Goal: Task Accomplishment & Management: Use online tool/utility

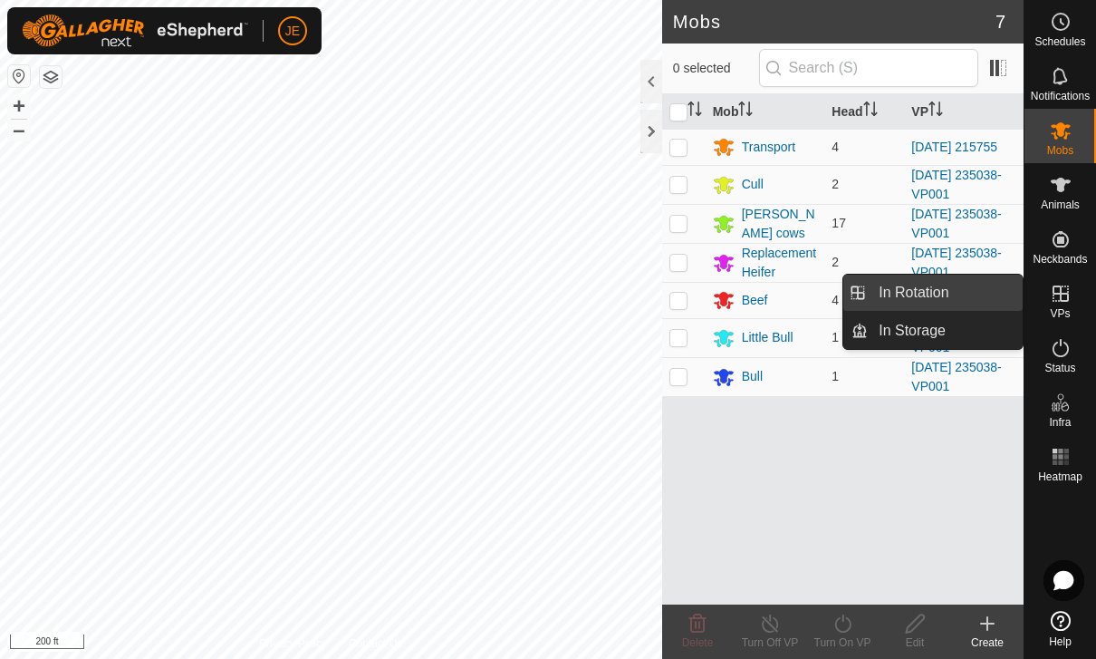
click at [967, 282] on link "In Rotation" at bounding box center [945, 292] width 155 height 36
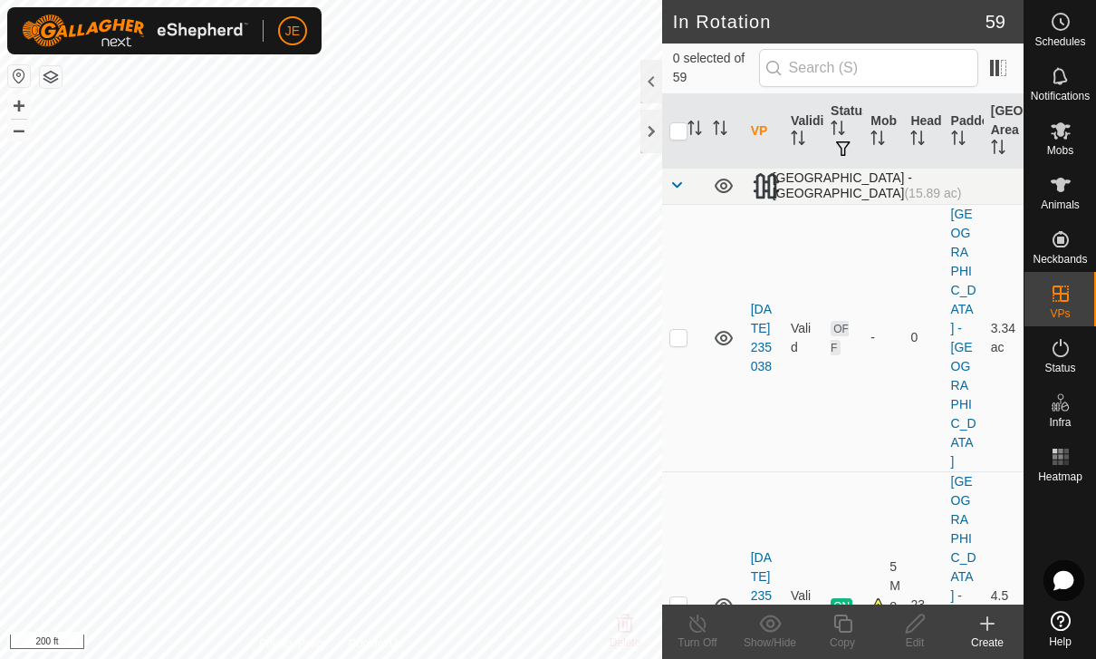
click at [680, 184] on span at bounding box center [676, 185] width 14 height 14
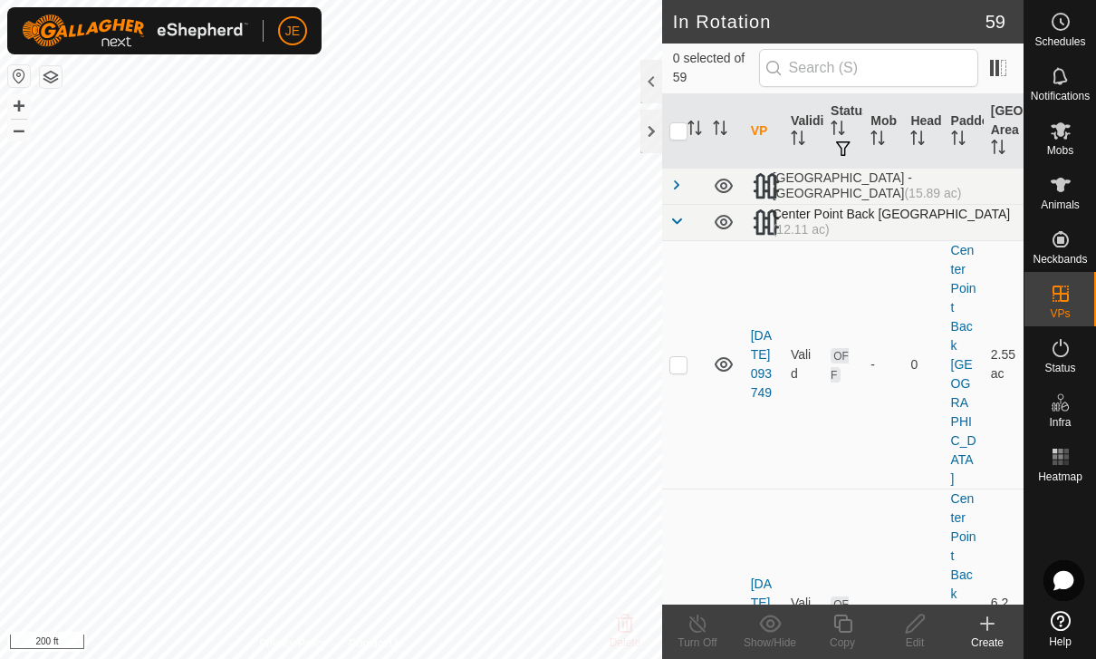
click at [681, 215] on span at bounding box center [676, 221] width 14 height 14
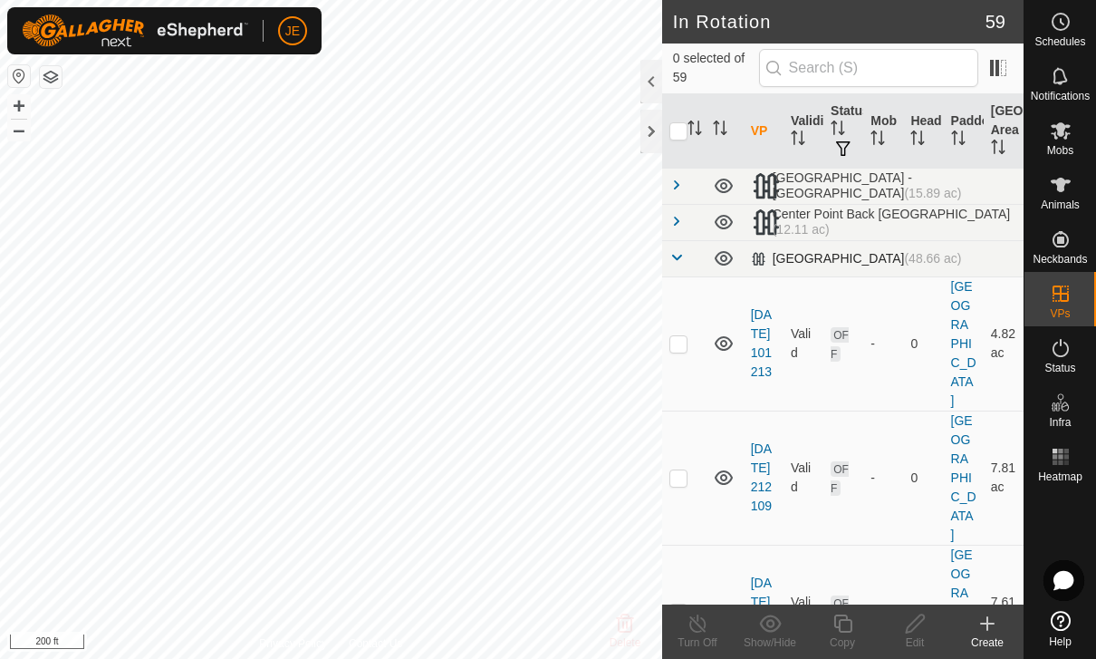
click at [678, 254] on span at bounding box center [676, 257] width 14 height 14
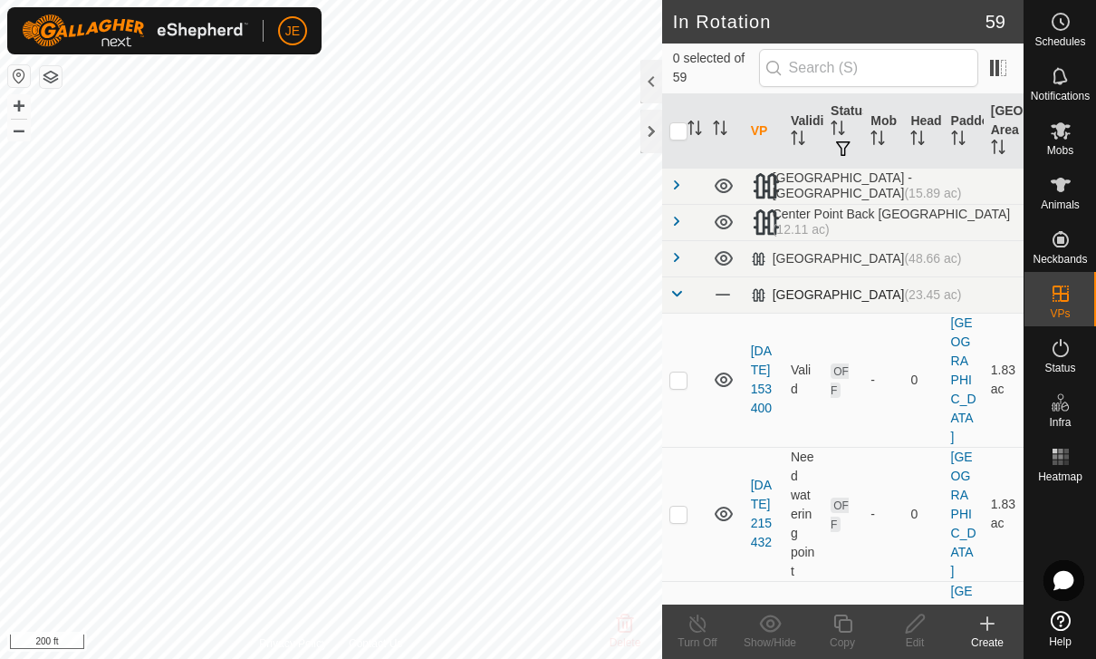
click at [679, 287] on span at bounding box center [676, 293] width 14 height 14
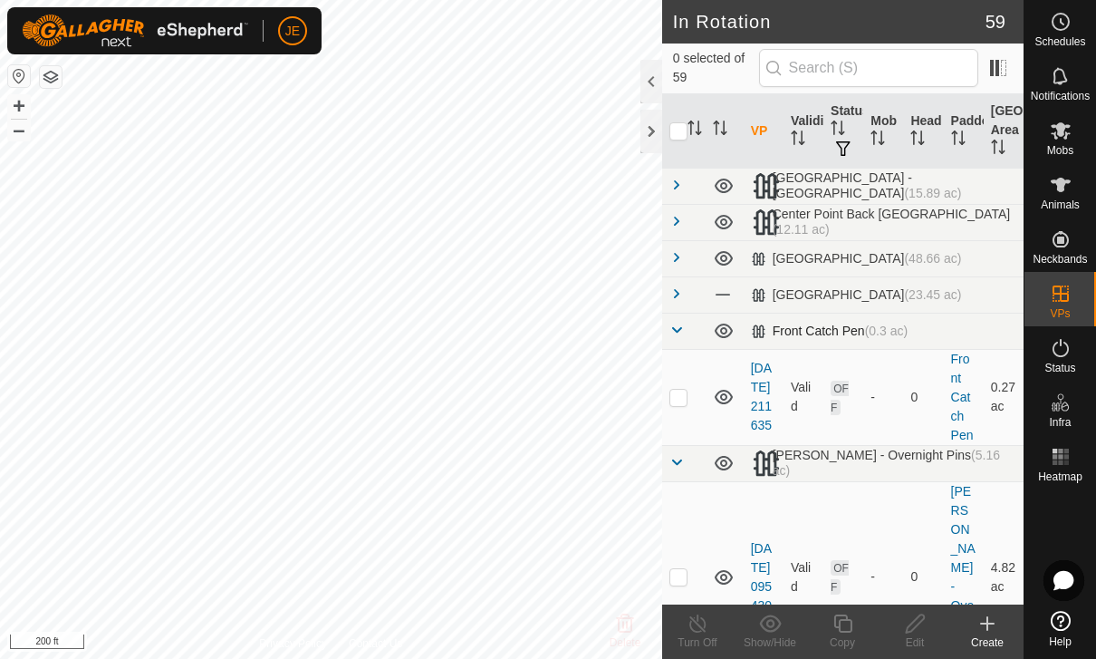
click at [680, 326] on span at bounding box center [676, 329] width 14 height 14
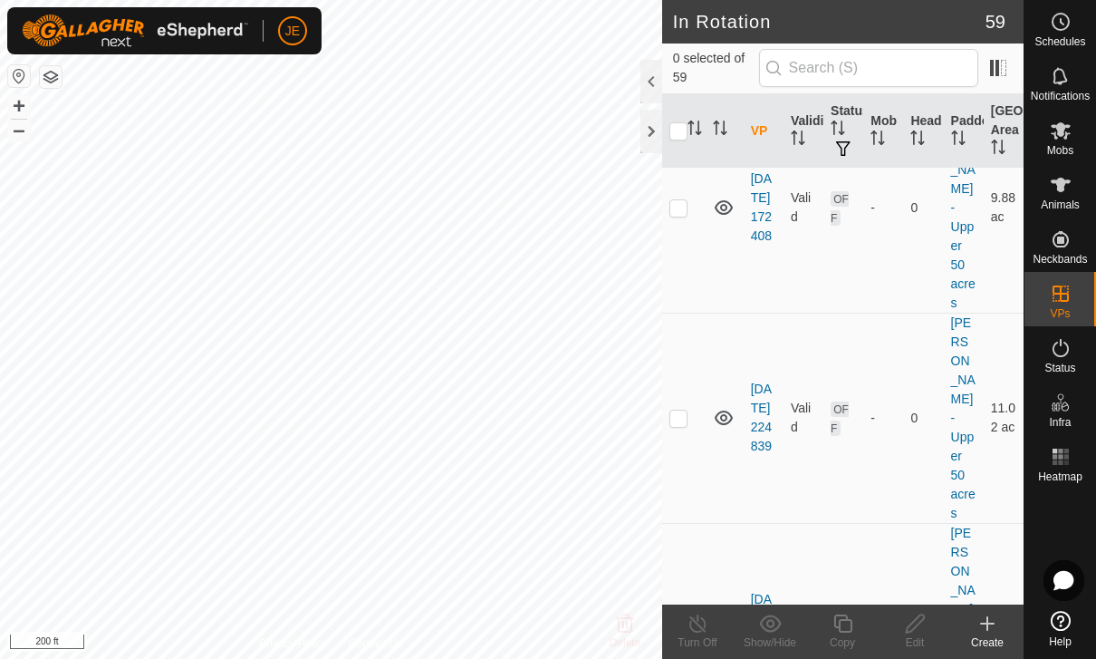
scroll to position [2382, 0]
checkbox input "true"
click at [853, 630] on icon at bounding box center [843, 623] width 23 height 22
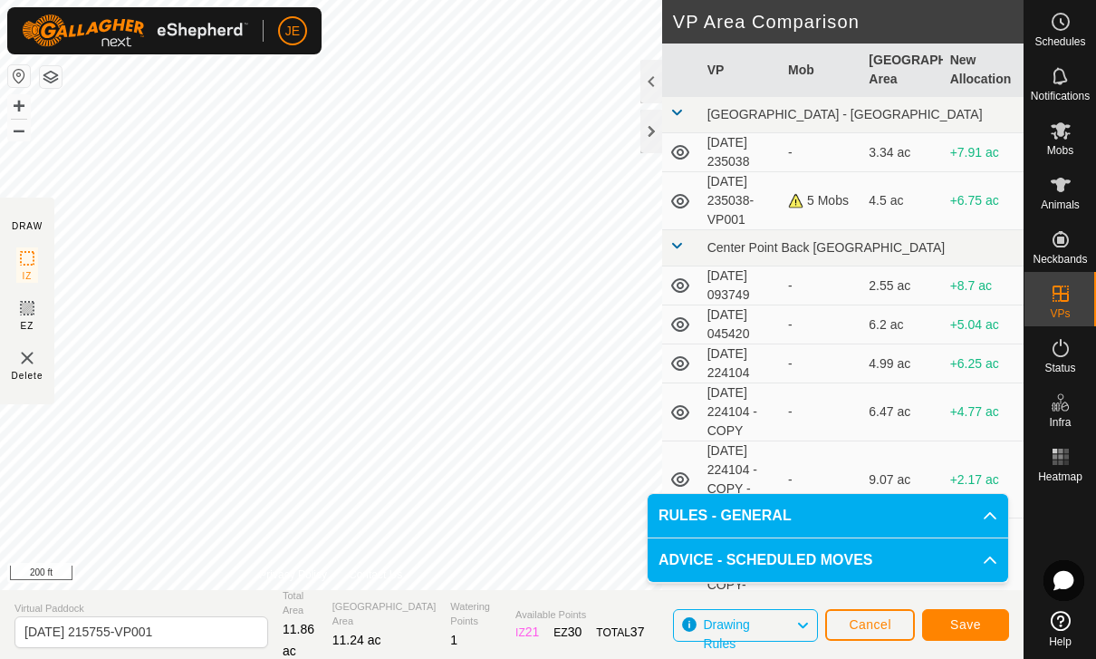
click at [967, 613] on button "Save" at bounding box center [965, 625] width 87 height 32
